Goal: Task Accomplishment & Management: Use online tool/utility

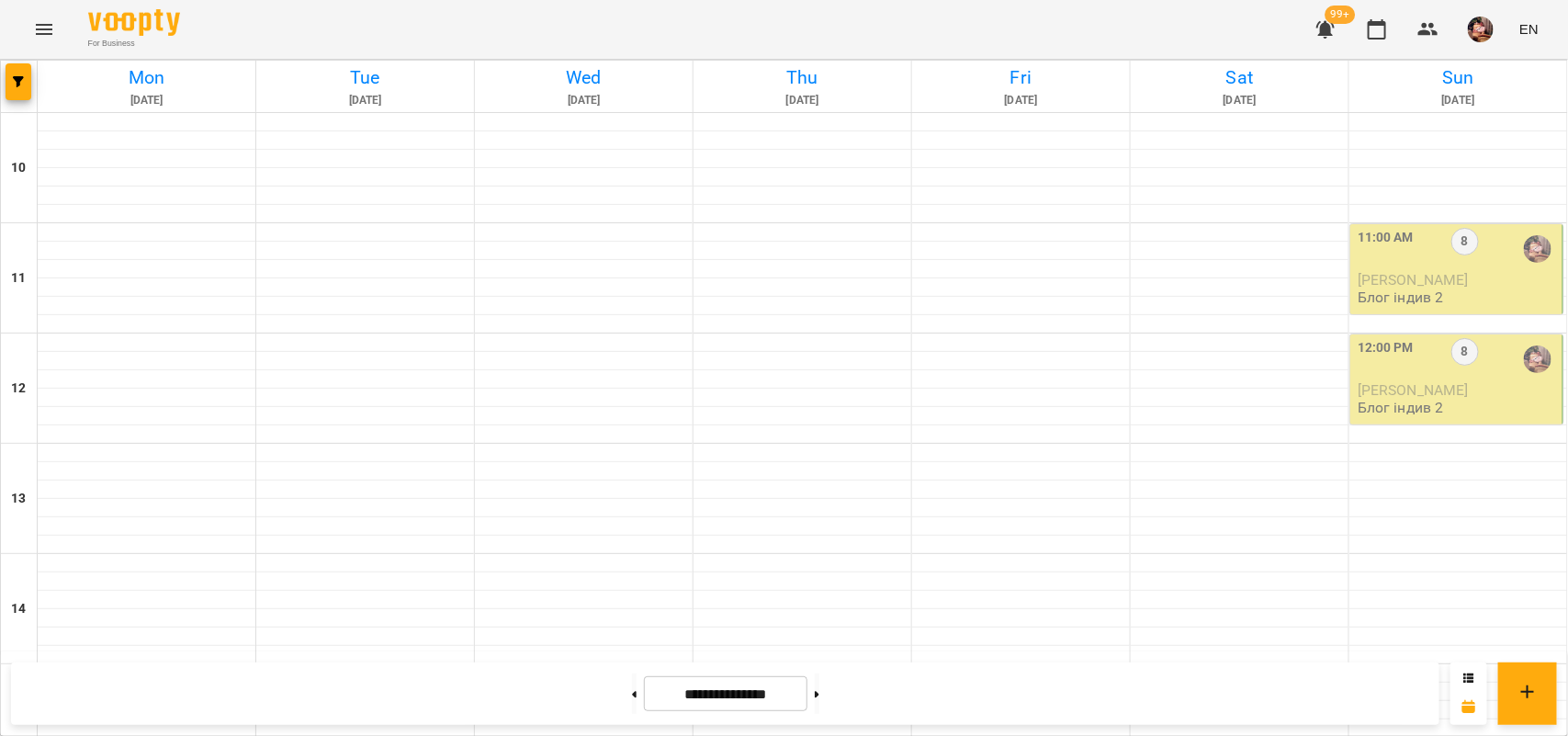
scroll to position [782, 0]
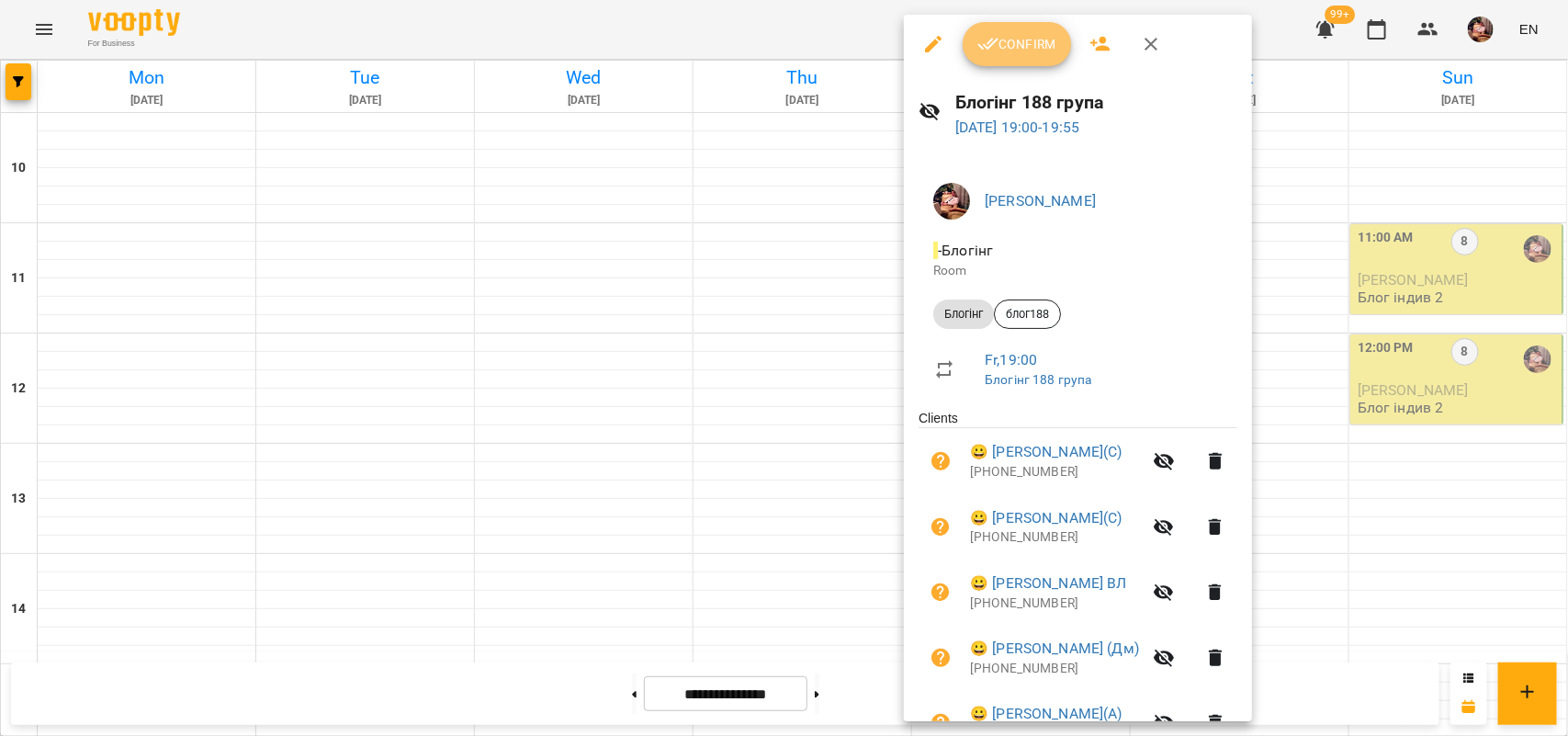
click at [1043, 39] on span "Confirm" at bounding box center [1017, 44] width 79 height 22
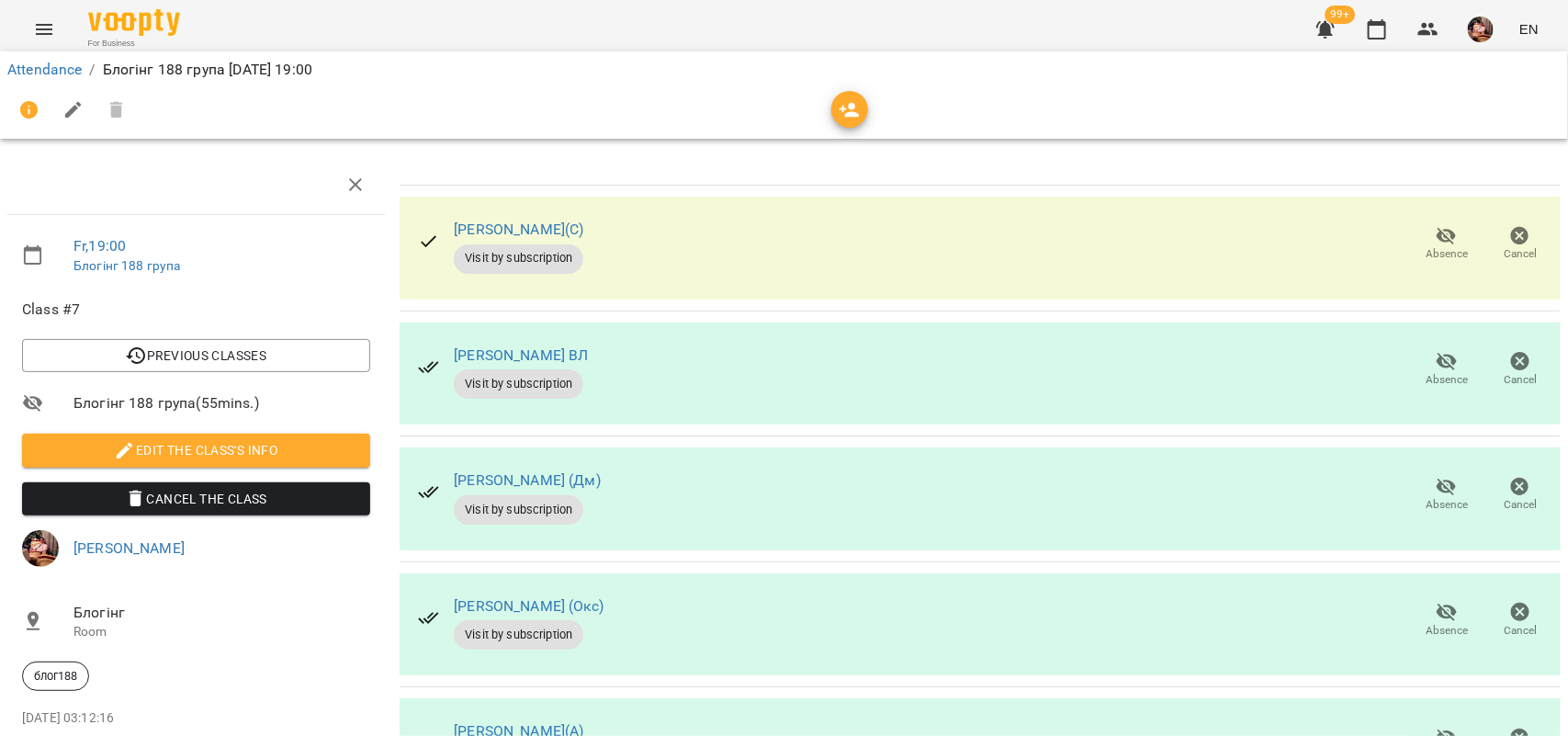
scroll to position [219, 0]
click at [1433, 623] on span "Absence" at bounding box center [1447, 631] width 43 height 15
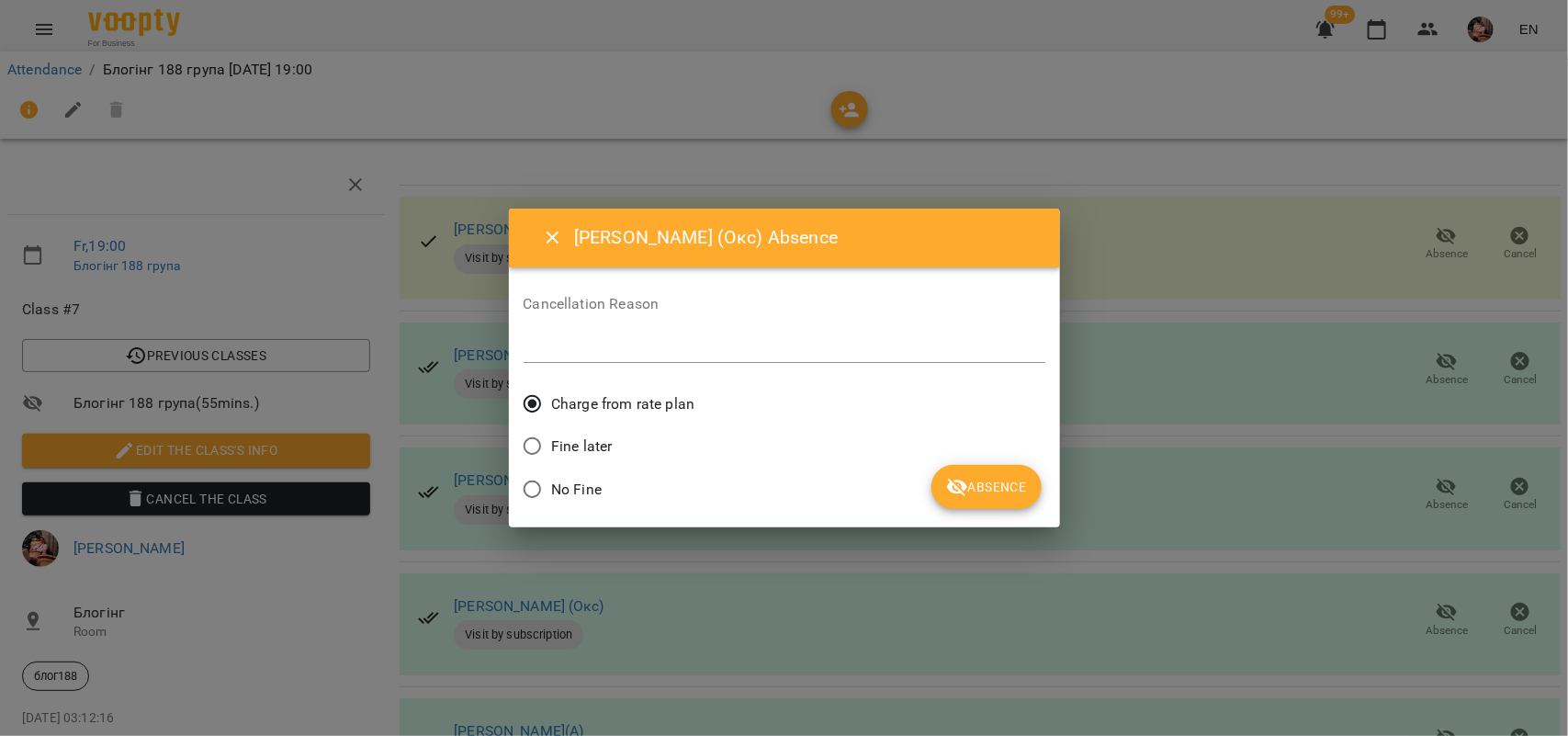
click at [554, 497] on span "No Fine" at bounding box center [576, 489] width 50 height 22
click at [973, 503] on button "Absence" at bounding box center [985, 487] width 109 height 44
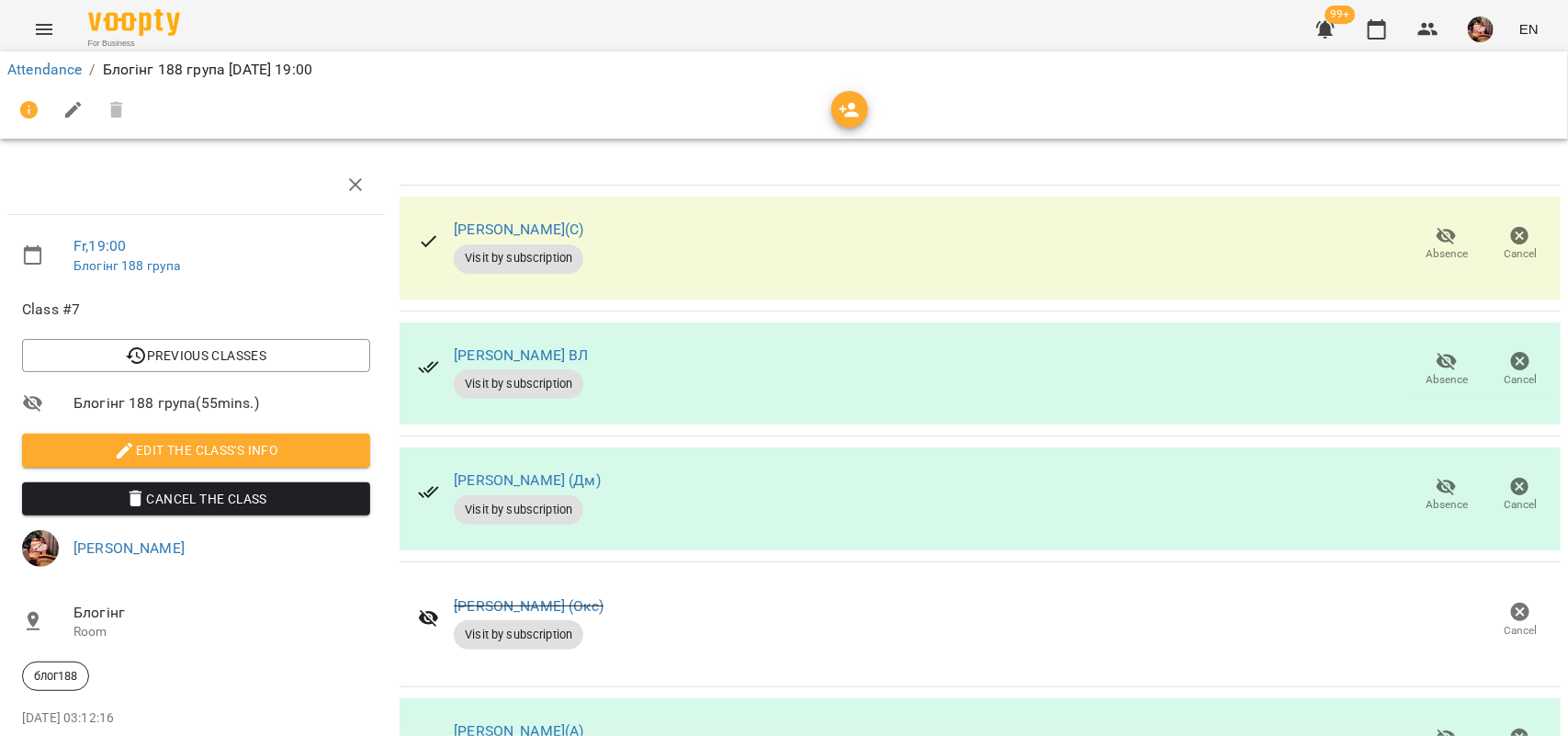
scroll to position [746, 0]
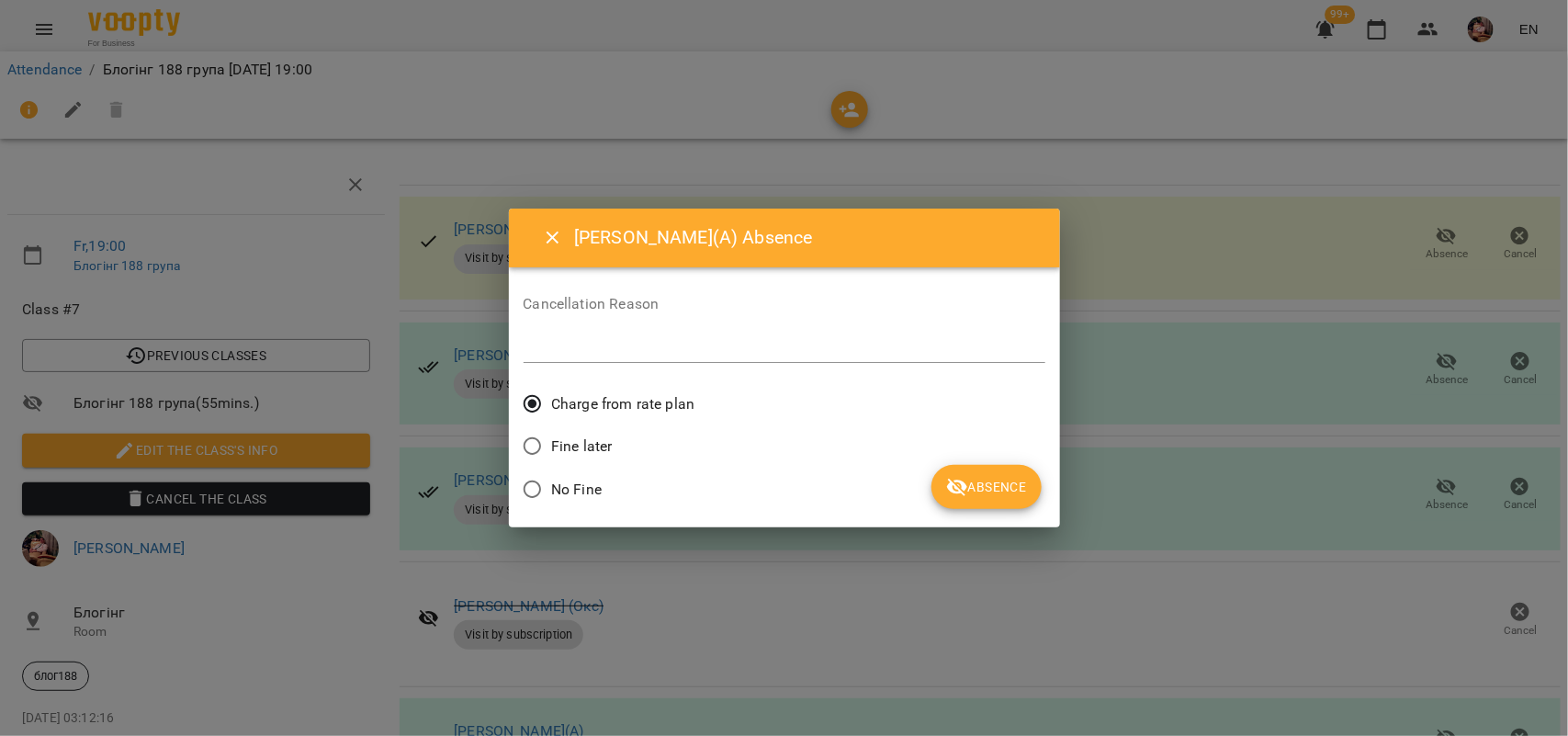
click at [583, 487] on span "No Fine" at bounding box center [576, 489] width 50 height 22
click at [1015, 488] on span "Absence" at bounding box center [986, 486] width 80 height 22
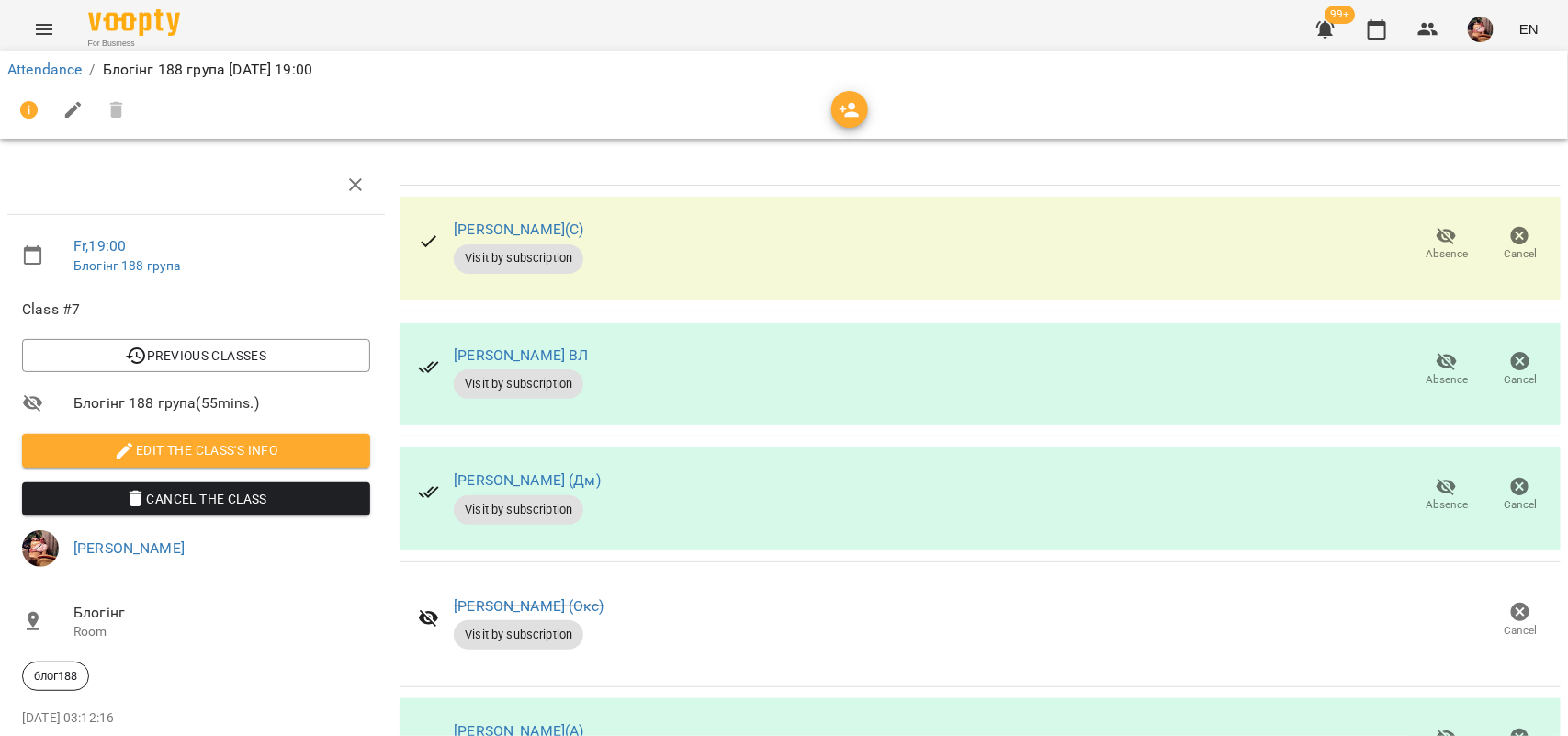
scroll to position [583, 0]
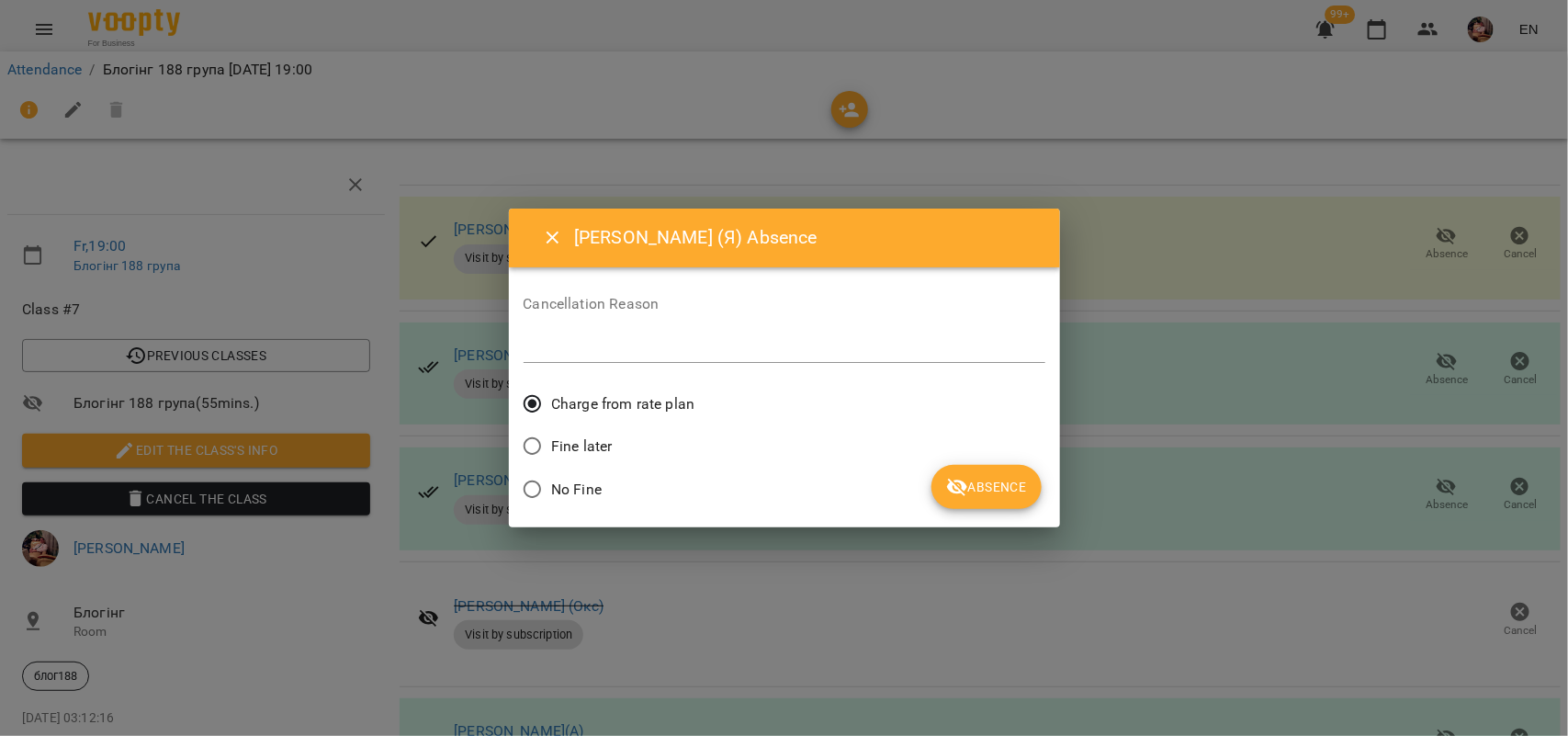
click at [570, 481] on span "No Fine" at bounding box center [576, 489] width 50 height 22
click at [970, 488] on span "Absence" at bounding box center [986, 486] width 80 height 22
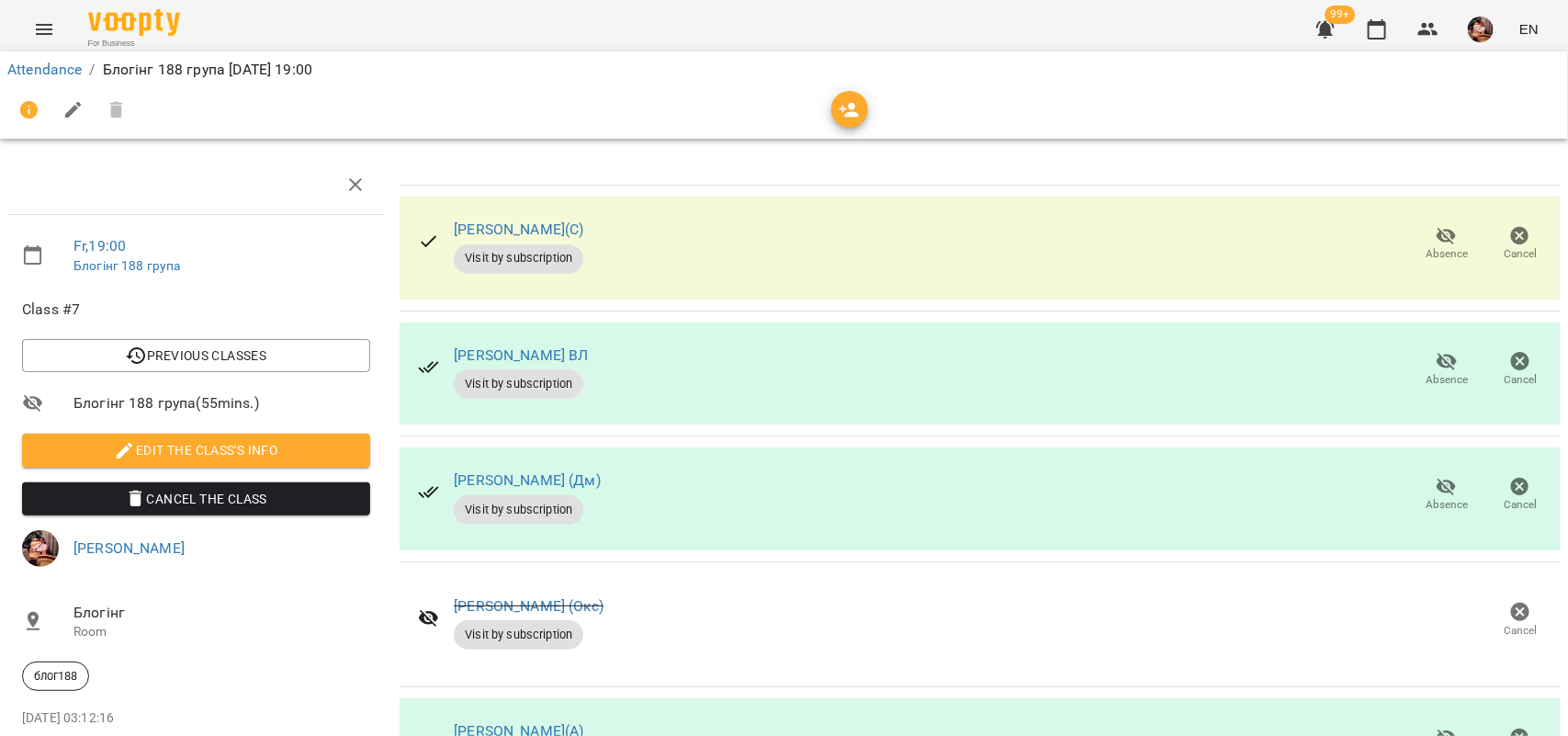
scroll to position [602, 0]
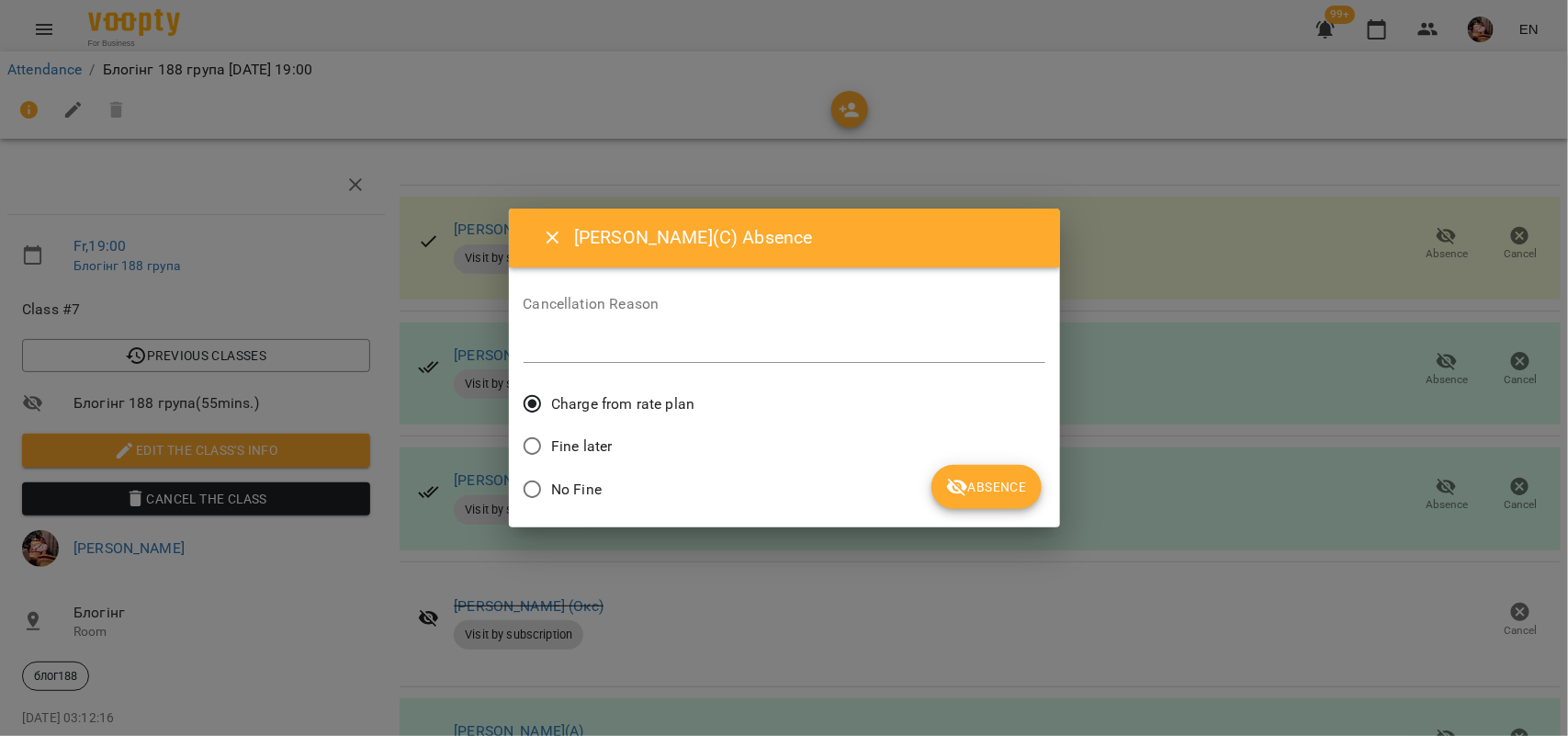
click at [561, 487] on span "No Fine" at bounding box center [576, 489] width 50 height 22
click at [962, 479] on icon "submit" at bounding box center [957, 486] width 22 height 22
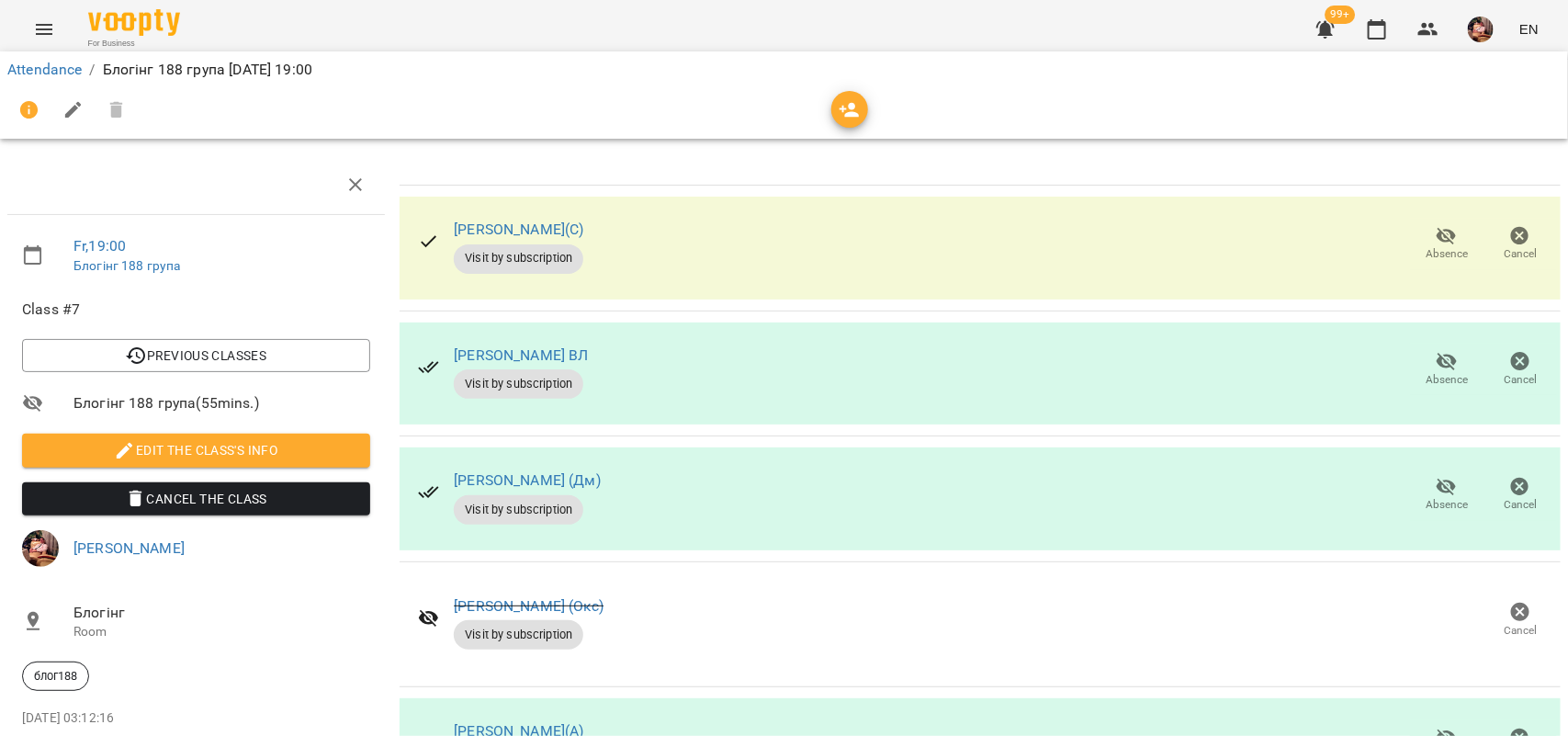
scroll to position [746, 0]
click at [1325, 85] on div at bounding box center [784, 109] width 1560 height 51
click at [1367, 37] on icon "button" at bounding box center [1377, 29] width 22 height 22
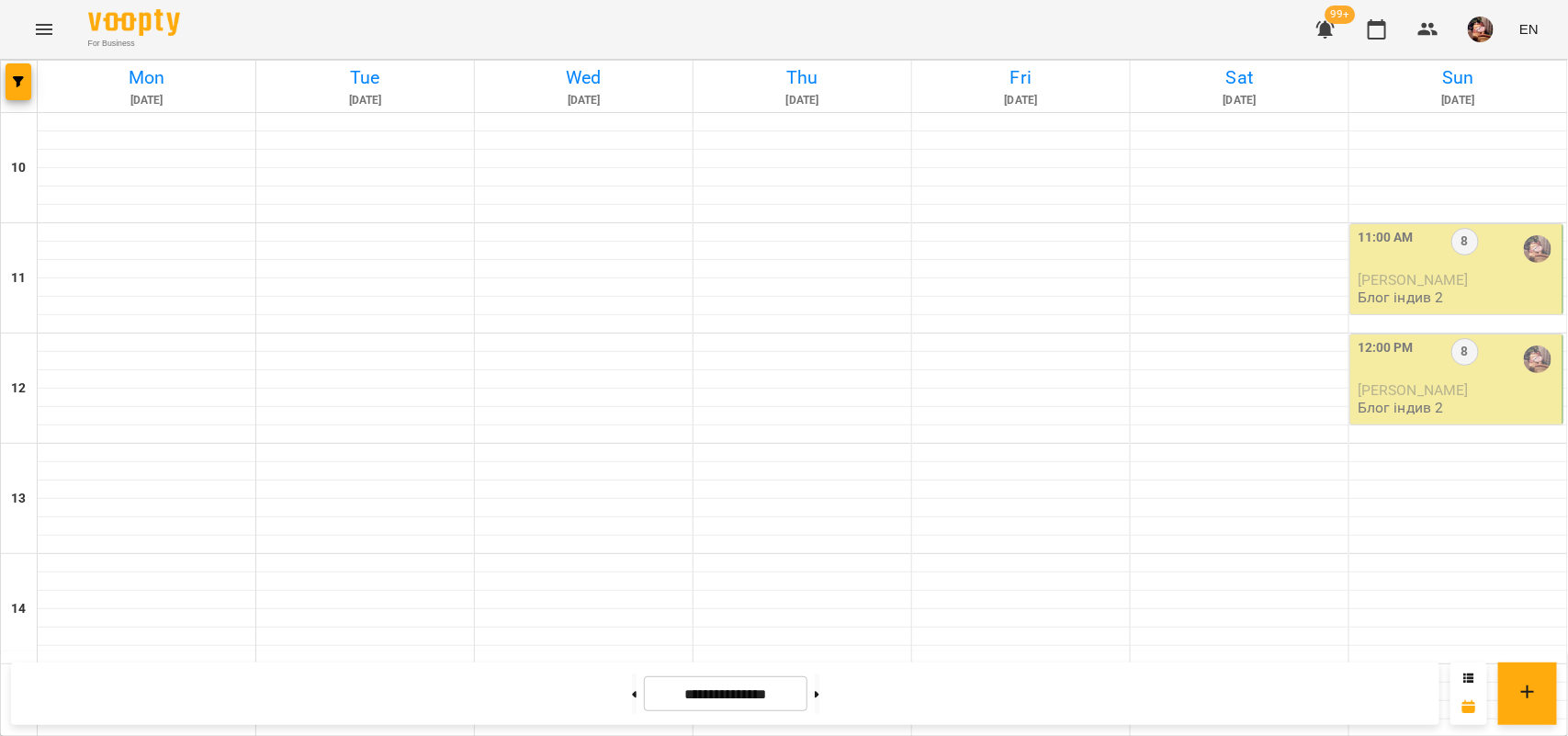
scroll to position [733, 0]
